Goal: Download file/media

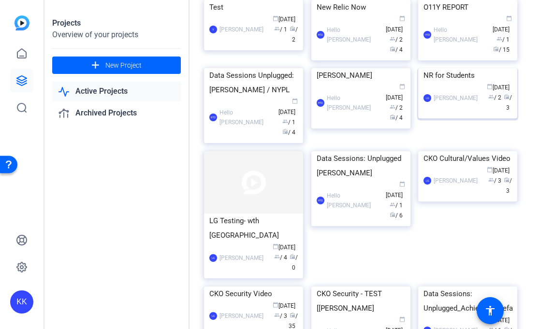
scroll to position [312, 0]
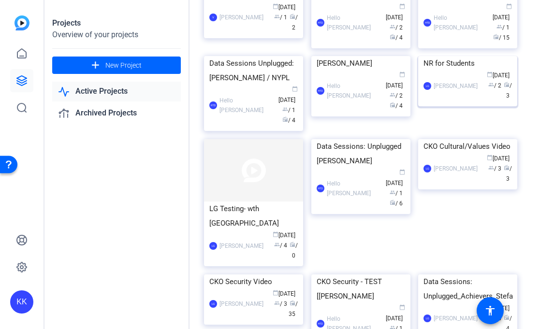
click at [450, 101] on div "LG [PERSON_NAME] calendar_today [DATE] group / 2 radio / 3" at bounding box center [467, 86] width 88 height 30
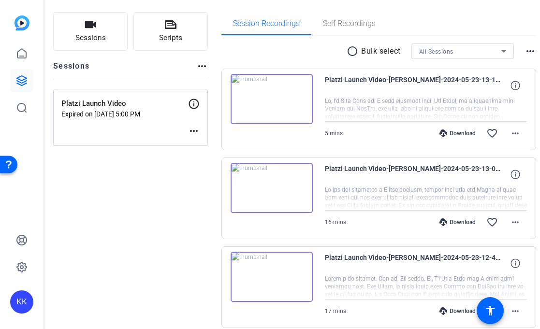
scroll to position [98, 0]
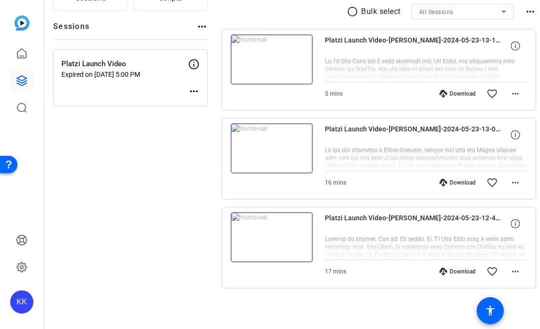
click at [441, 91] on div "Download" at bounding box center [458, 94] width 46 height 8
click at [448, 183] on div "Download" at bounding box center [458, 183] width 46 height 8
click at [448, 273] on div "Download" at bounding box center [458, 272] width 46 height 8
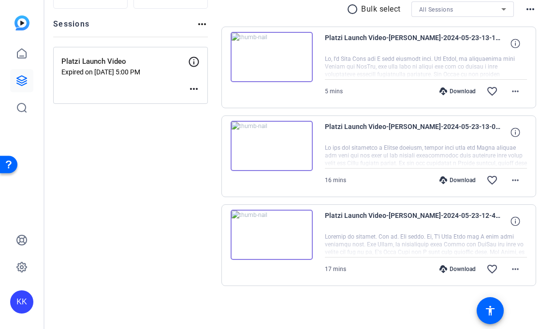
scroll to position [0, 0]
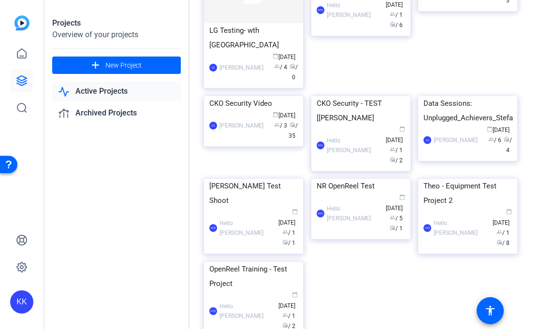
scroll to position [490, 0]
click at [240, 83] on div "LG [PERSON_NAME] calendar_today [DATE] group / 4 radio / 0" at bounding box center [253, 68] width 88 height 30
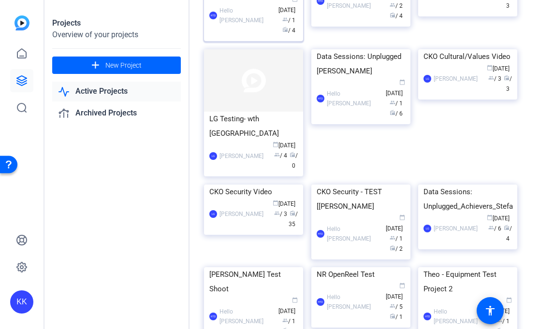
scroll to position [428, 0]
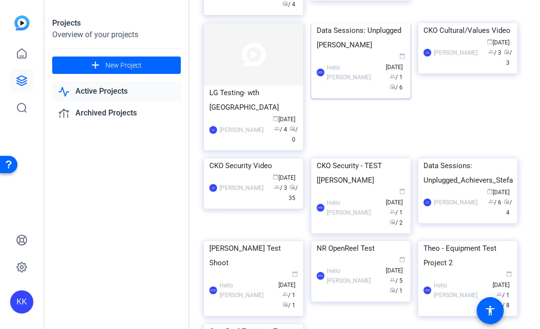
click at [373, 52] on div "Data Sessions: Unplugged [PERSON_NAME]" at bounding box center [361, 37] width 88 height 29
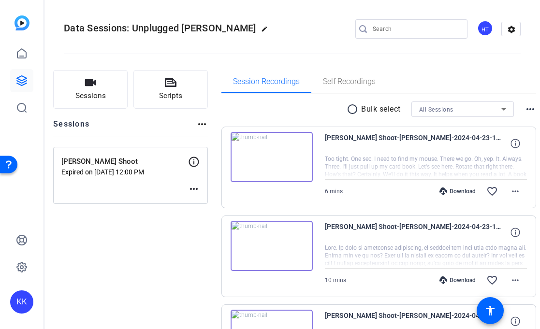
click at [449, 193] on div "Download" at bounding box center [458, 192] width 46 height 8
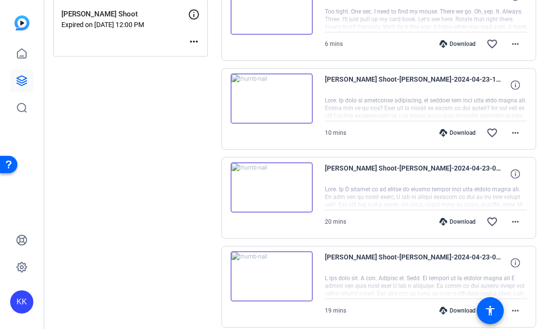
scroll to position [149, 0]
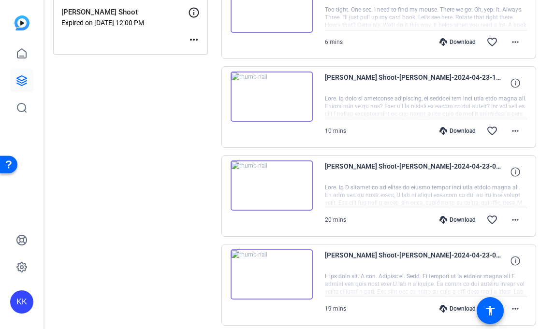
click at [446, 131] on div "Download" at bounding box center [458, 131] width 46 height 8
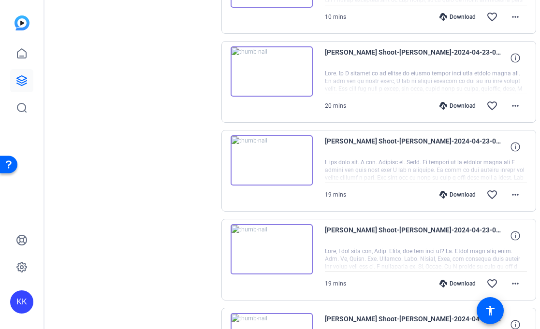
scroll to position [268, 0]
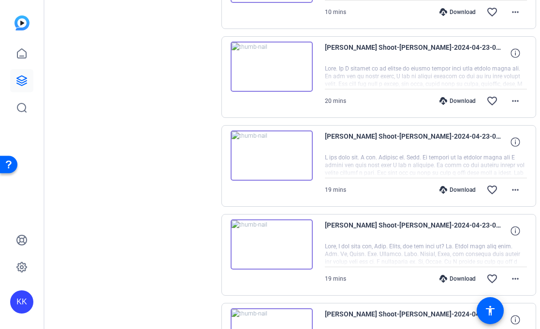
click at [441, 101] on div "Download" at bounding box center [458, 101] width 46 height 8
click at [447, 190] on div "Download" at bounding box center [458, 190] width 46 height 8
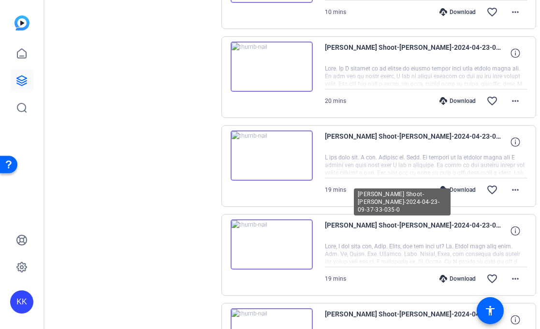
scroll to position [367, 0]
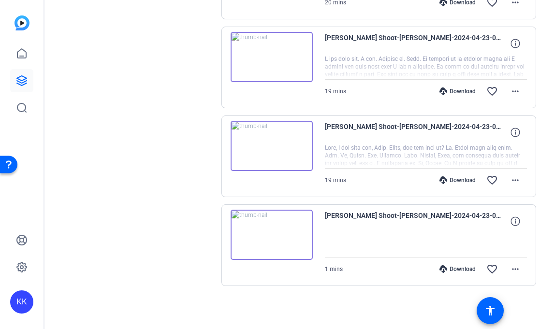
click at [438, 267] on div "Download" at bounding box center [458, 269] width 46 height 8
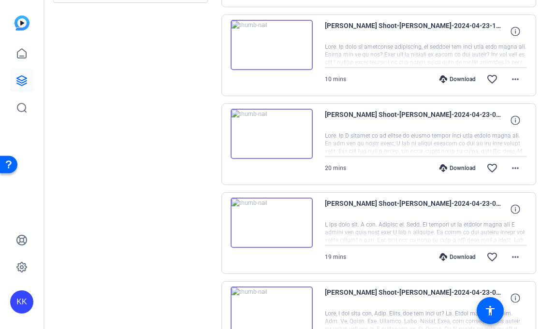
scroll to position [0, 0]
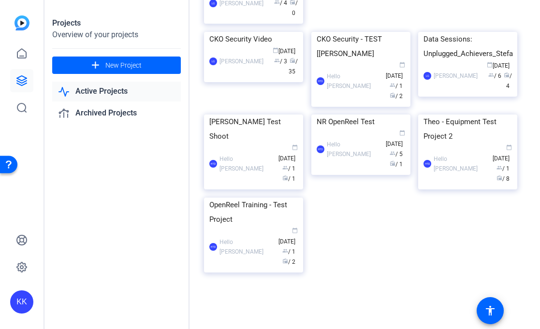
scroll to position [613, 0]
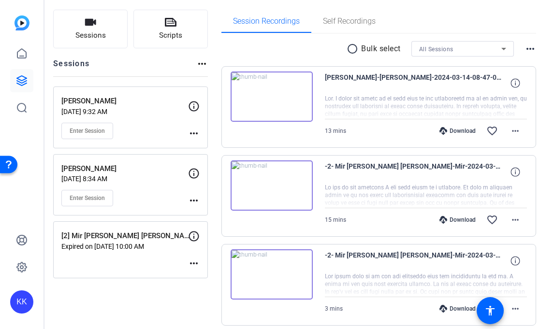
scroll to position [97, 0]
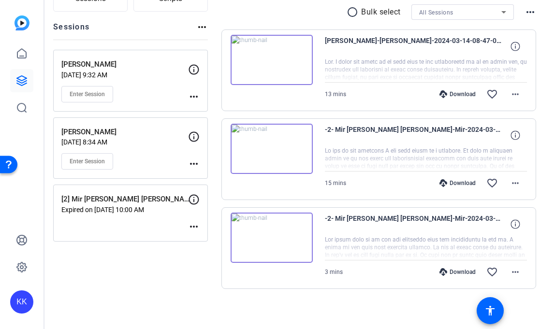
click at [447, 94] on div "Download" at bounding box center [458, 94] width 46 height 8
click at [439, 183] on div "Download" at bounding box center [458, 183] width 46 height 8
click at [453, 271] on div "Download" at bounding box center [458, 272] width 46 height 8
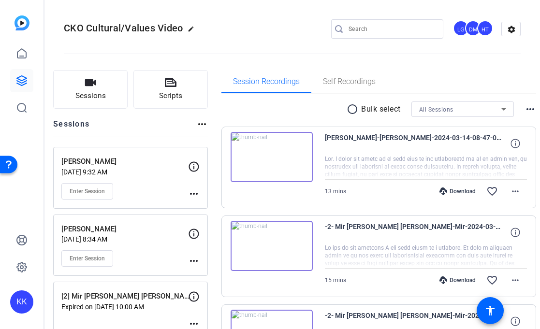
scroll to position [100, 0]
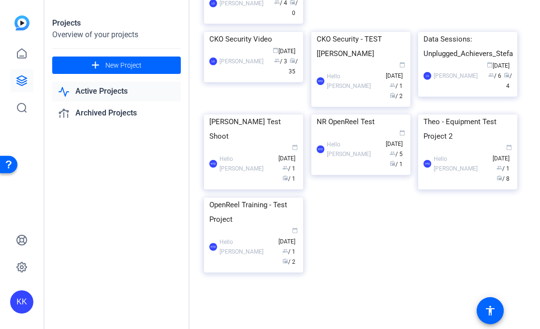
scroll to position [581, 0]
click at [270, 32] on img at bounding box center [253, 32] width 99 height 0
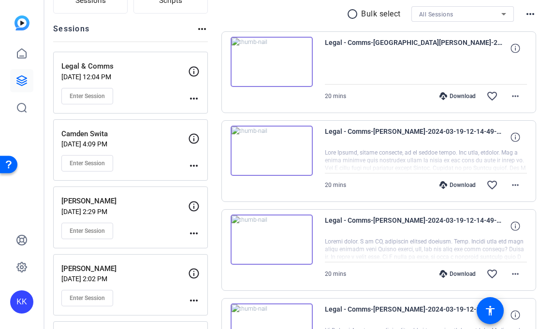
scroll to position [101, 0]
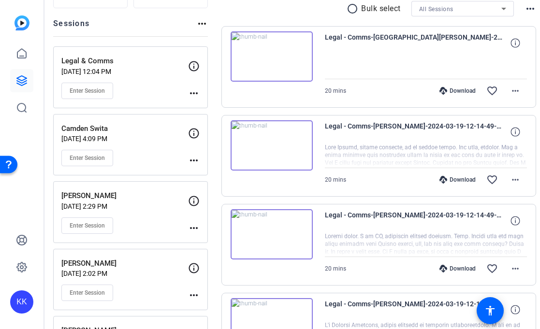
click at [444, 90] on div "Download" at bounding box center [458, 91] width 46 height 8
click at [441, 180] on div "Download" at bounding box center [458, 180] width 46 height 8
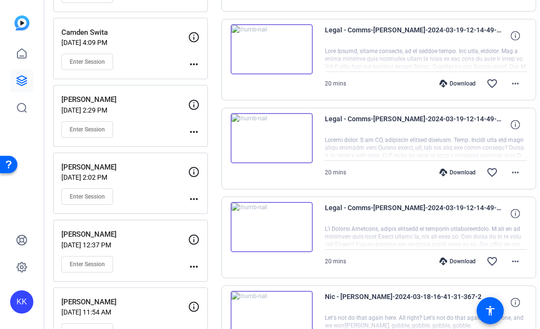
scroll to position [213, 0]
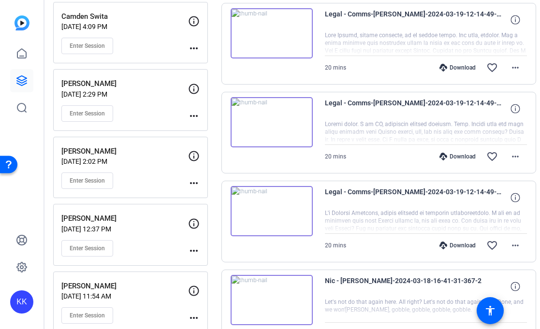
click at [437, 157] on div "Download" at bounding box center [458, 157] width 46 height 8
click at [449, 244] on div "Download" at bounding box center [458, 246] width 46 height 8
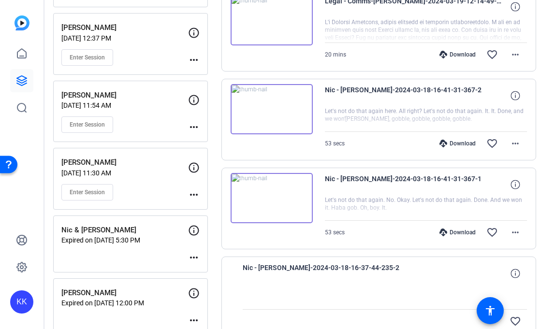
scroll to position [405, 0]
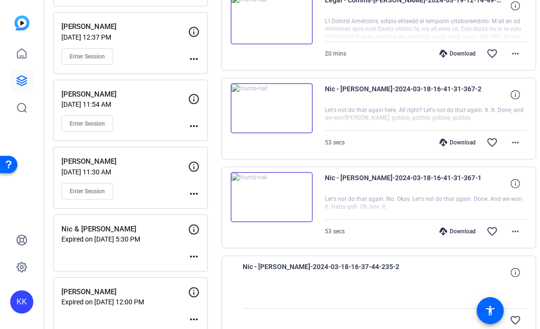
click at [441, 143] on div "Download" at bounding box center [458, 143] width 46 height 8
click at [444, 232] on div "Download" at bounding box center [458, 232] width 46 height 8
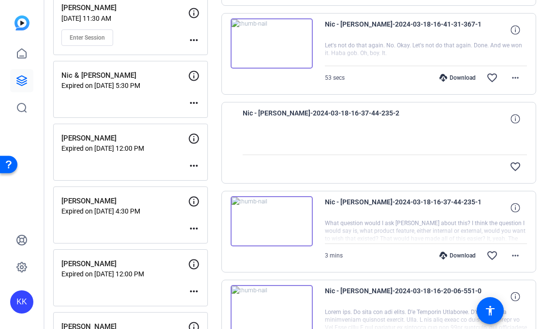
scroll to position [655, 0]
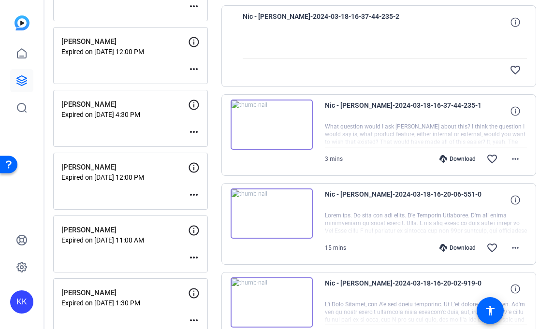
click at [447, 160] on div "Download" at bounding box center [458, 159] width 46 height 8
